Goal: Transaction & Acquisition: Book appointment/travel/reservation

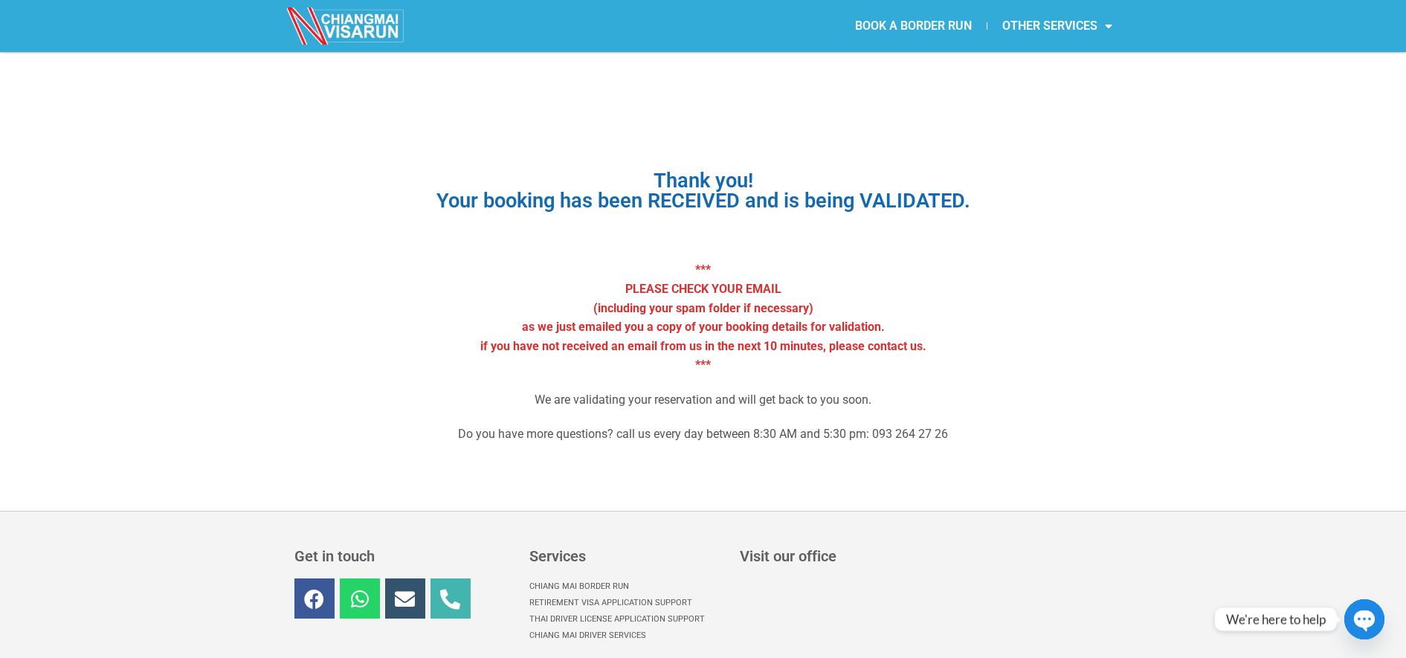
click at [910, 27] on link "BOOK A BORDER RUN" at bounding box center [913, 26] width 146 height 34
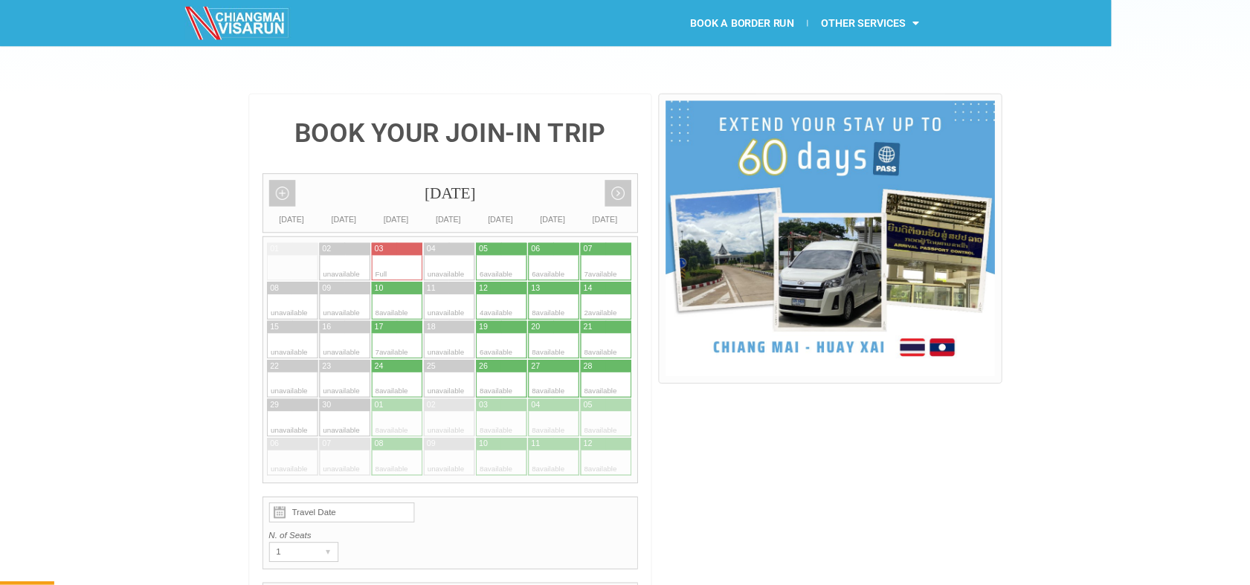
scroll to position [298, 0]
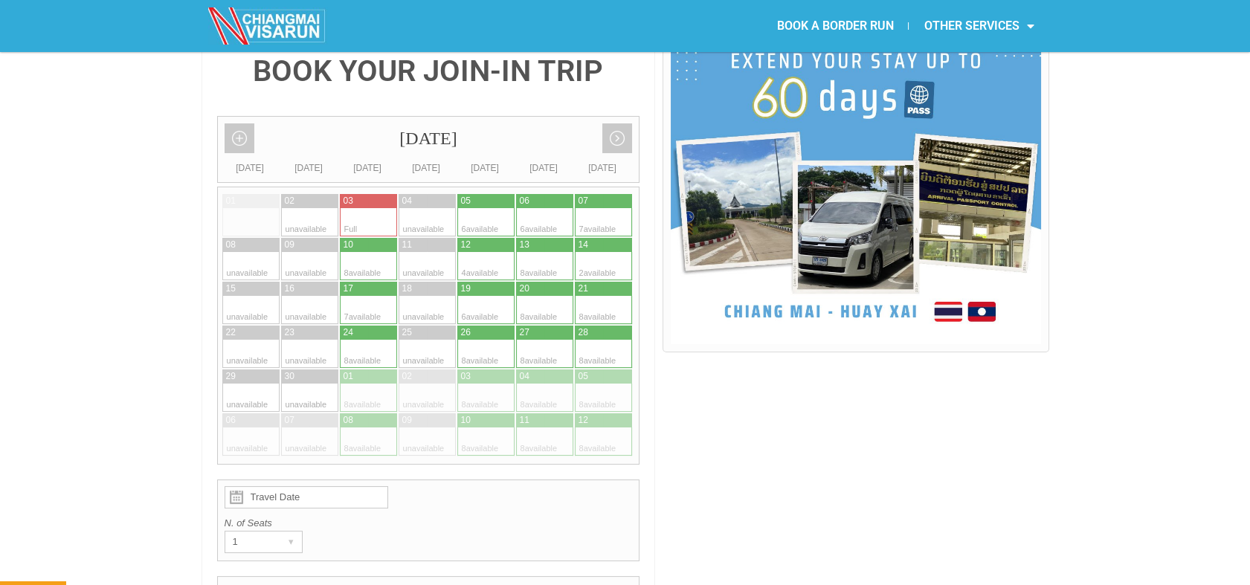
scroll to position [361, 0]
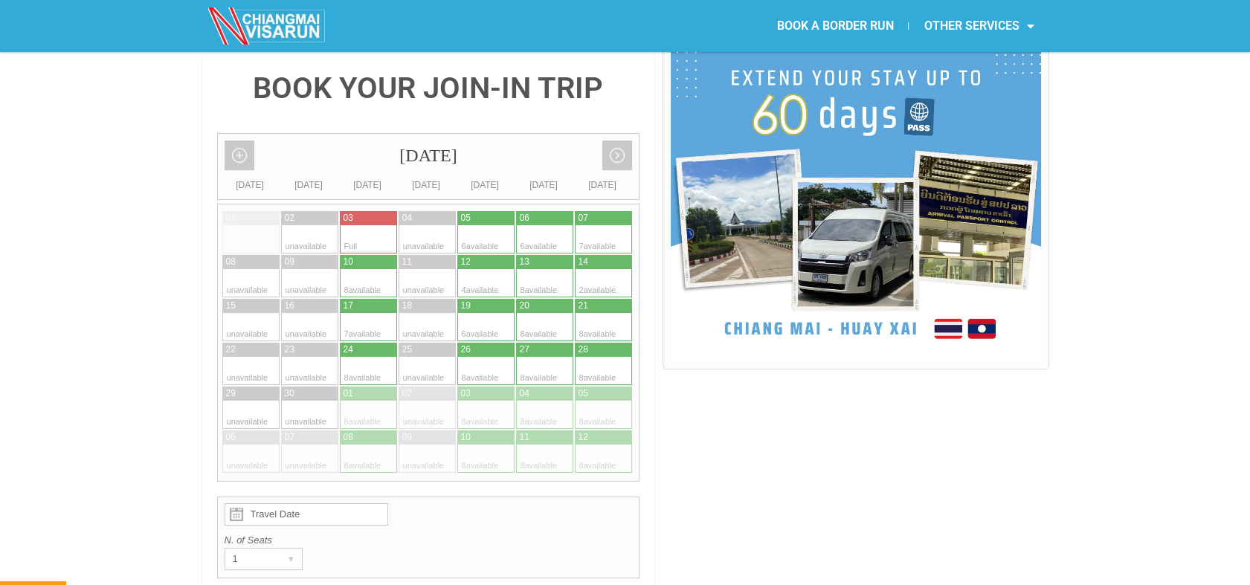
click at [480, 225] on div at bounding box center [471, 239] width 29 height 28
type input "05 September 2025"
radio input "true"
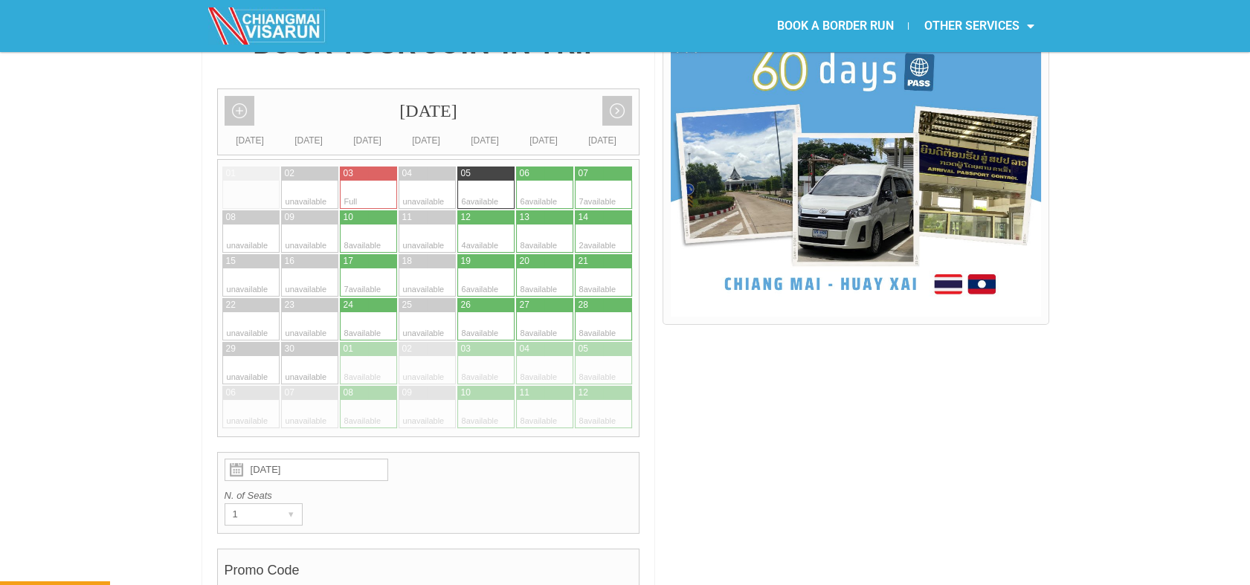
scroll to position [351, 0]
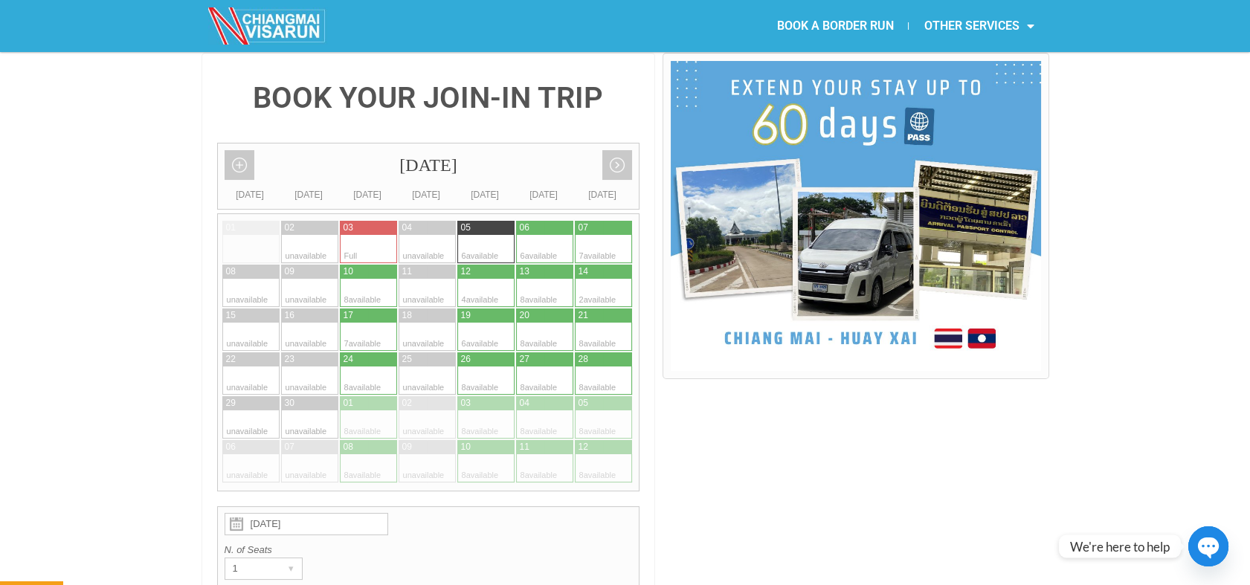
click at [586, 235] on div at bounding box center [589, 249] width 29 height 28
type input "07 September 2025"
radio input "true"
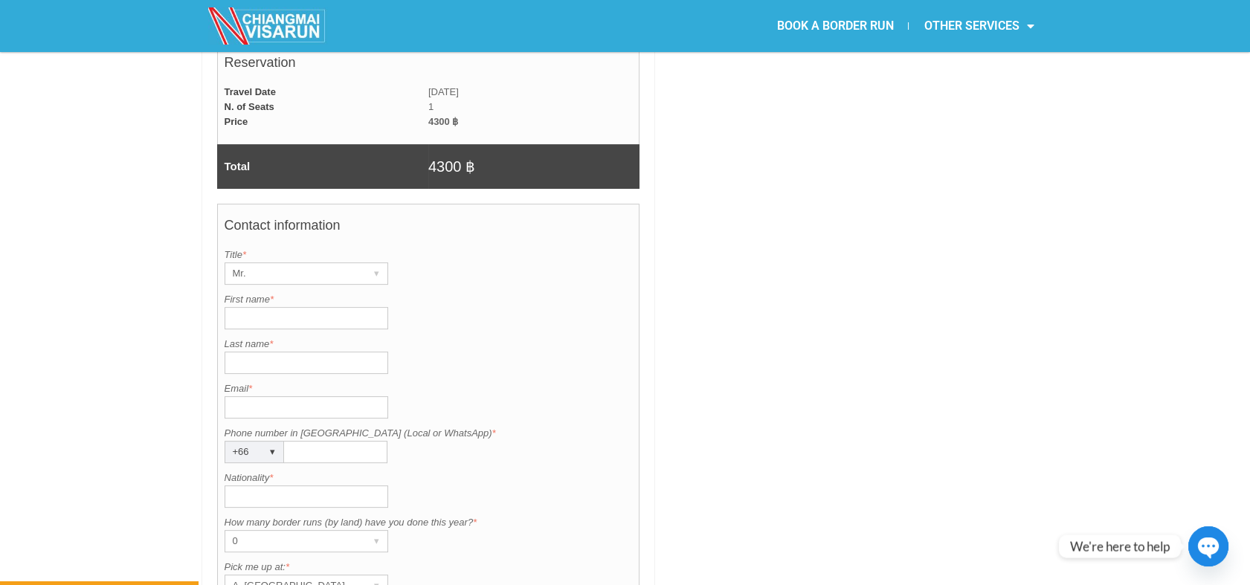
scroll to position [1134, 0]
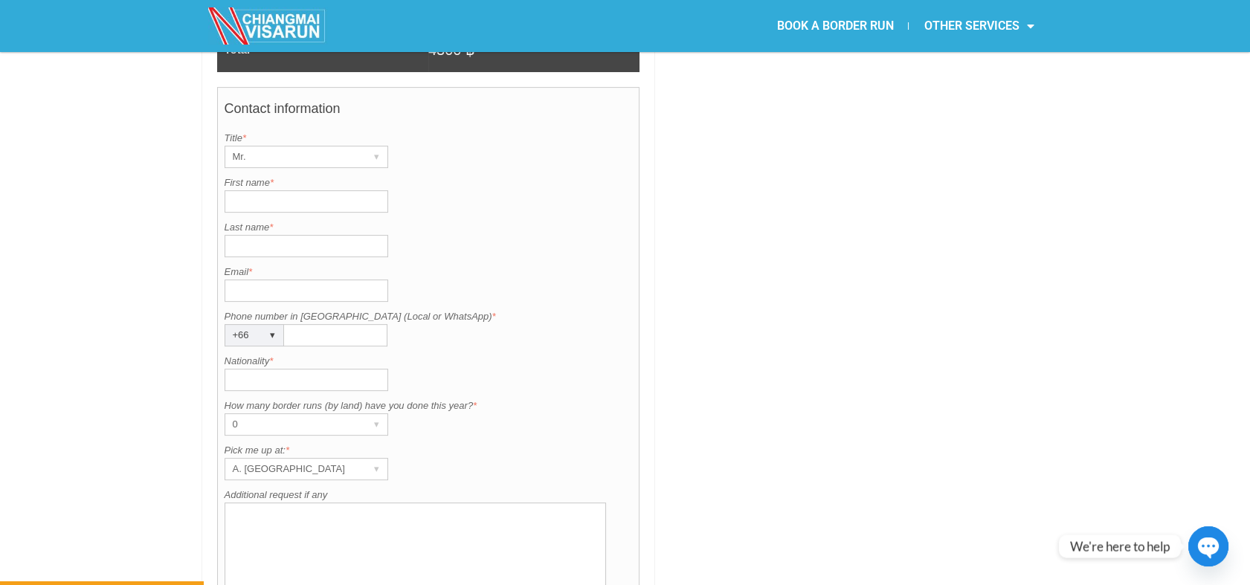
click at [258, 190] on input "First name *" at bounding box center [306, 201] width 164 height 22
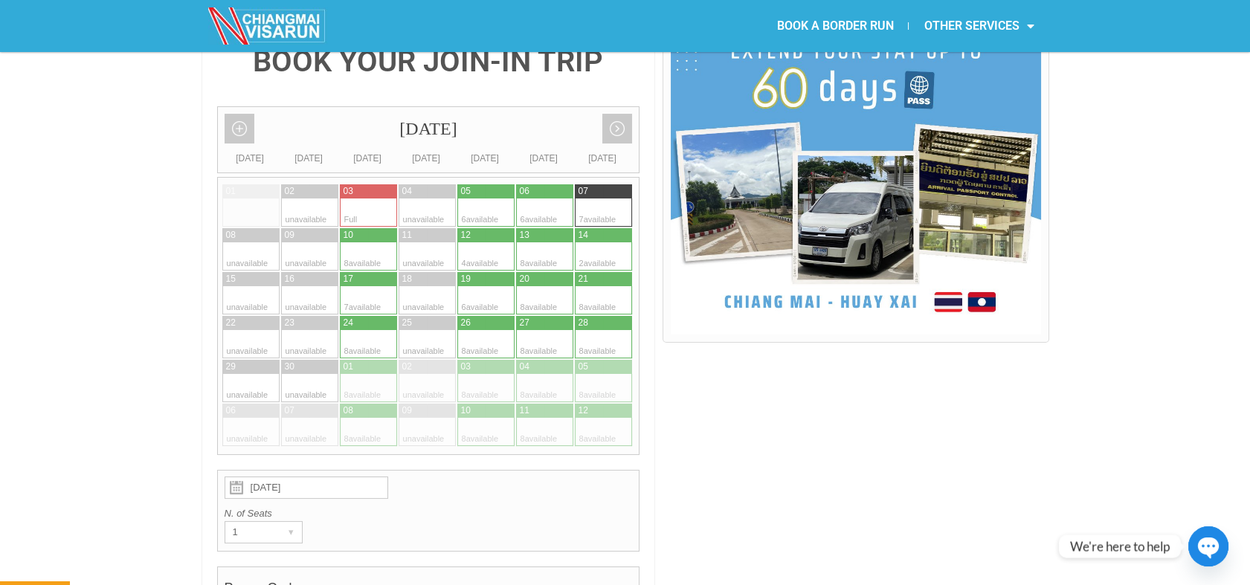
scroll to position [378, 0]
